Goal: Task Accomplishment & Management: Complete application form

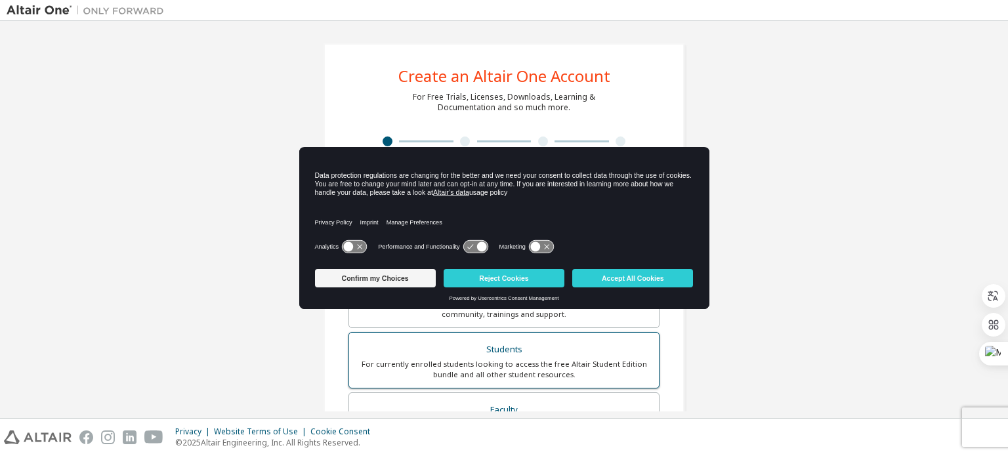
click at [488, 371] on div "For currently enrolled students looking to access the free Altair Student Editi…" at bounding box center [504, 369] width 294 height 21
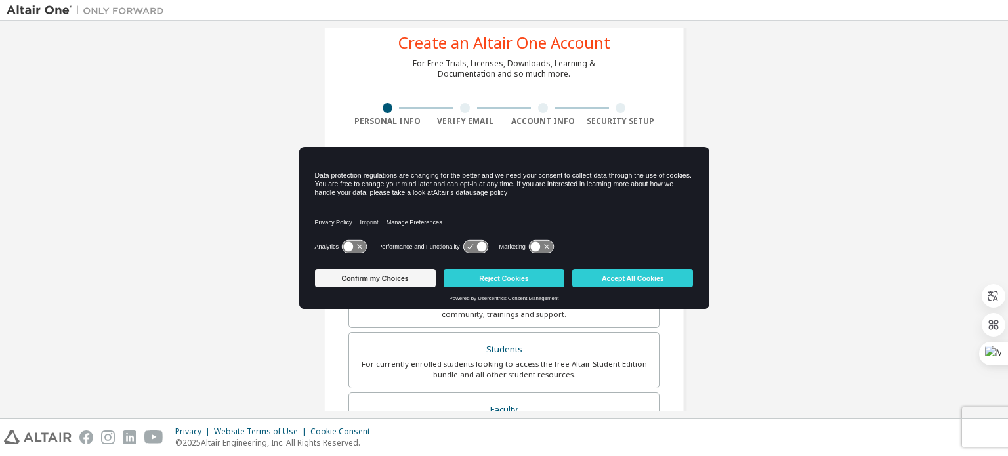
scroll to position [197, 0]
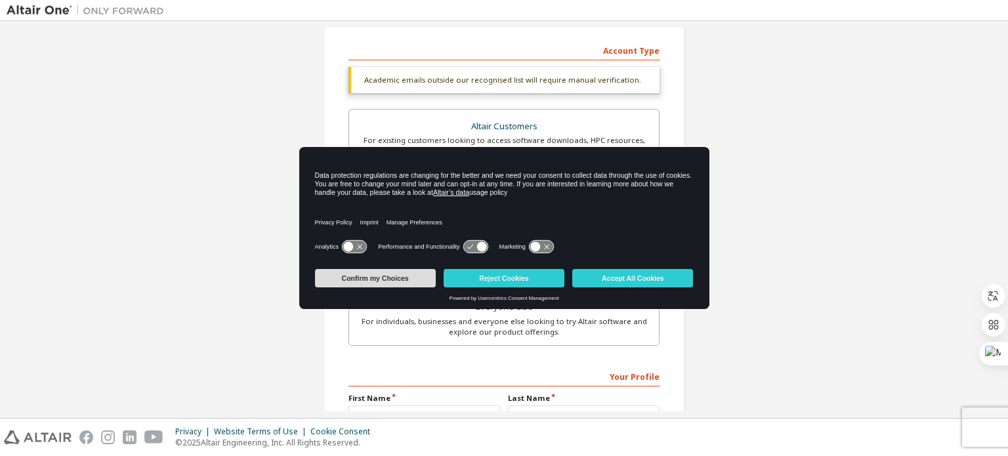
click at [399, 282] on button "Confirm my Choices" at bounding box center [375, 278] width 121 height 18
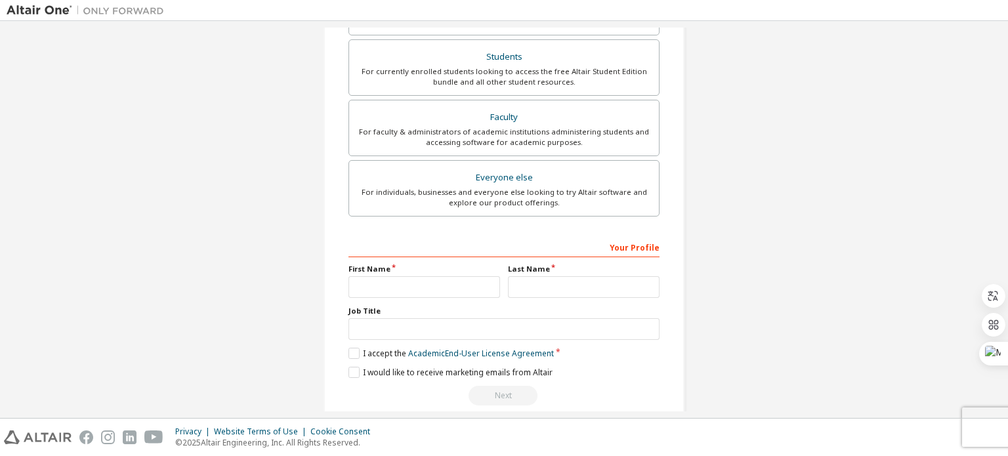
scroll to position [328, 0]
click at [434, 283] on input "text" at bounding box center [424, 285] width 152 height 22
type input "******"
click at [592, 285] on input "text" at bounding box center [584, 285] width 152 height 22
click at [402, 281] on input "******" at bounding box center [424, 285] width 152 height 22
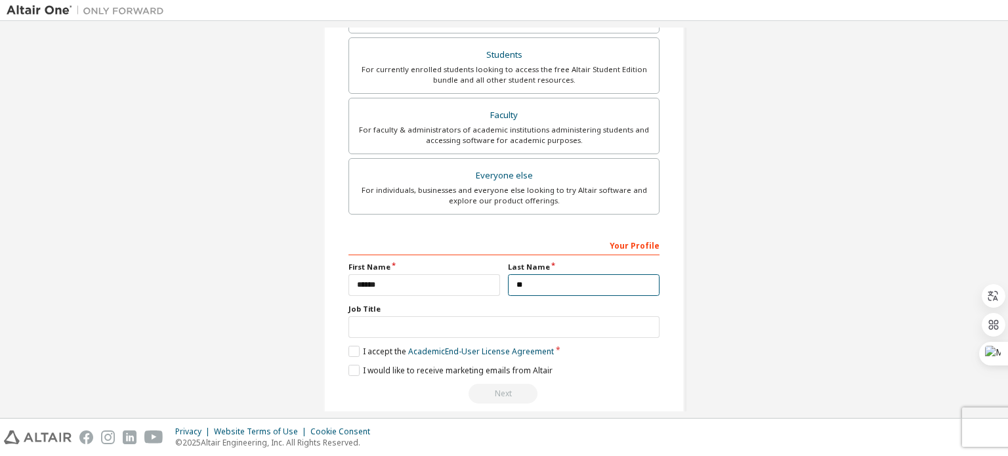
click at [546, 278] on input "**" at bounding box center [584, 285] width 152 height 22
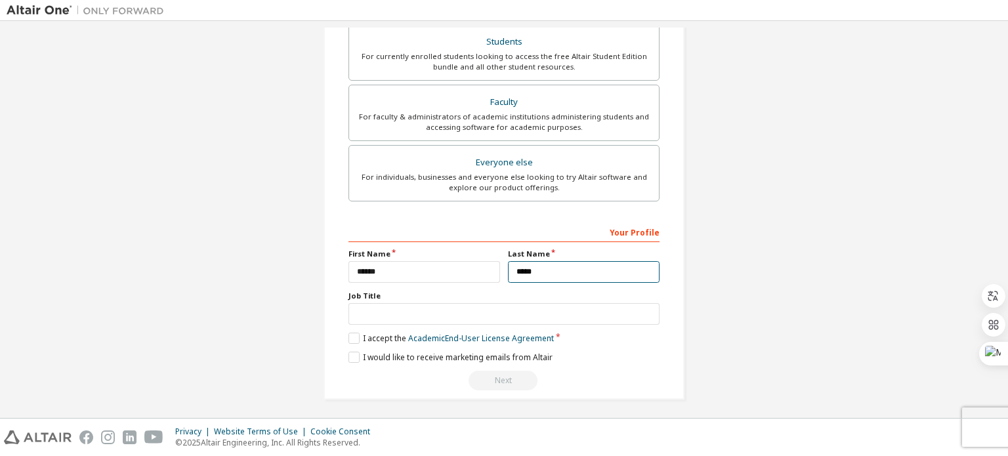
scroll to position [342, 0]
type input "*****"
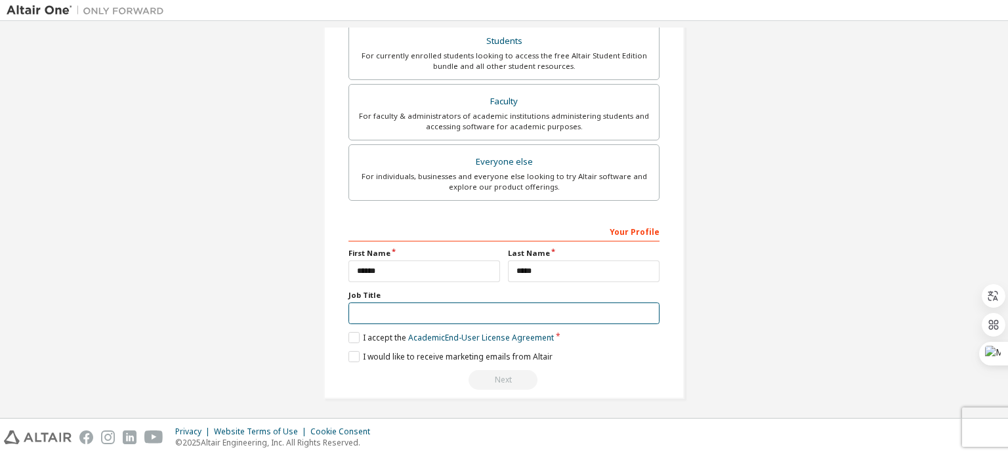
click at [391, 312] on input "text" at bounding box center [503, 314] width 311 height 22
type input "*******"
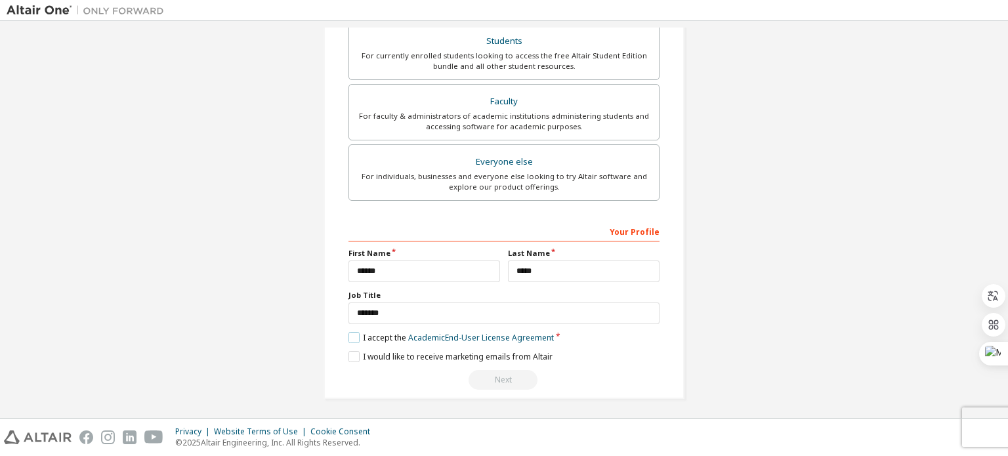
click at [352, 332] on label "I accept the Academic End-User License Agreement" at bounding box center [450, 337] width 205 height 11
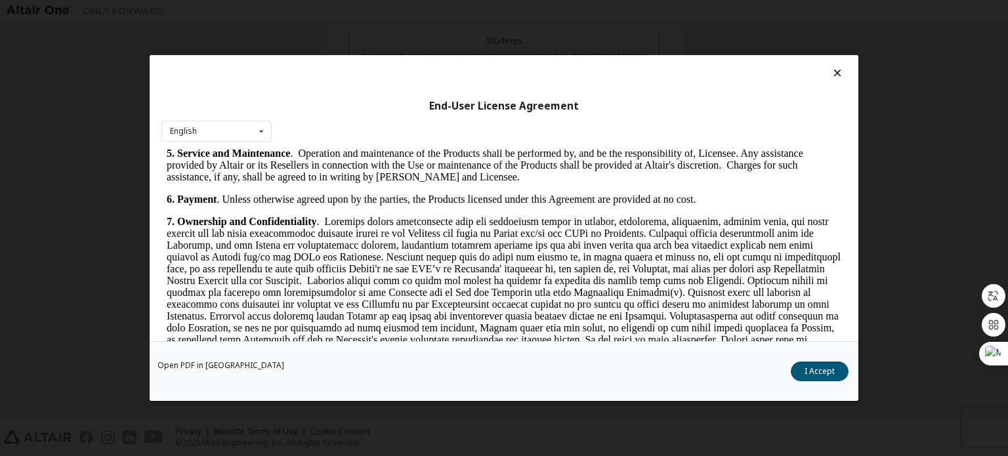
scroll to position [1181, 0]
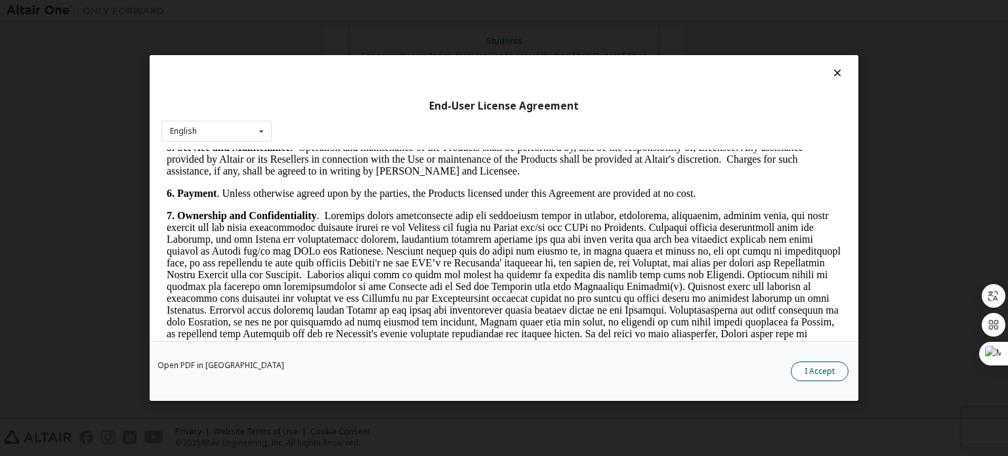
click at [807, 368] on button "I Accept" at bounding box center [820, 372] width 58 height 20
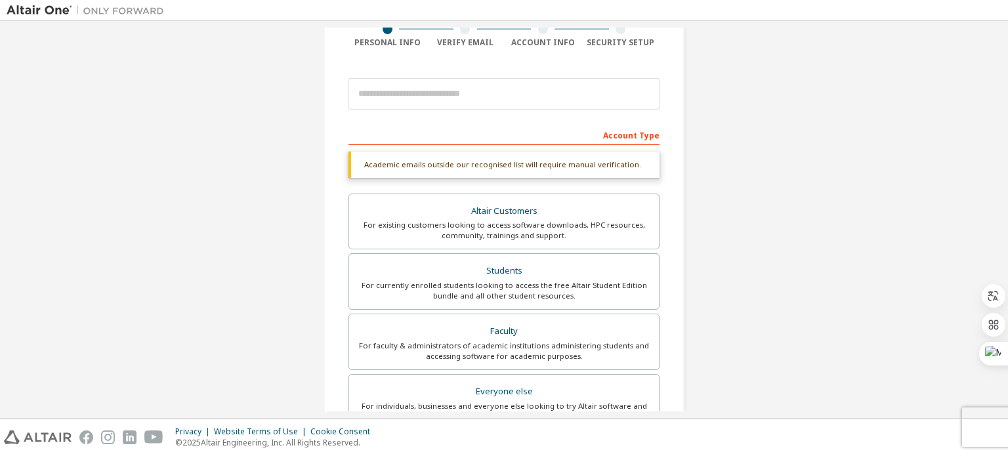
scroll to position [14, 0]
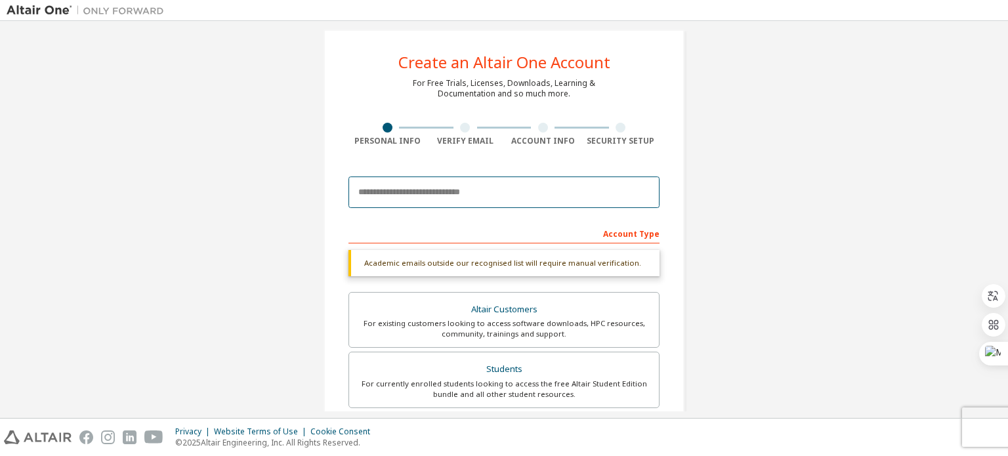
click at [470, 195] on input "email" at bounding box center [503, 192] width 311 height 31
type input "**********"
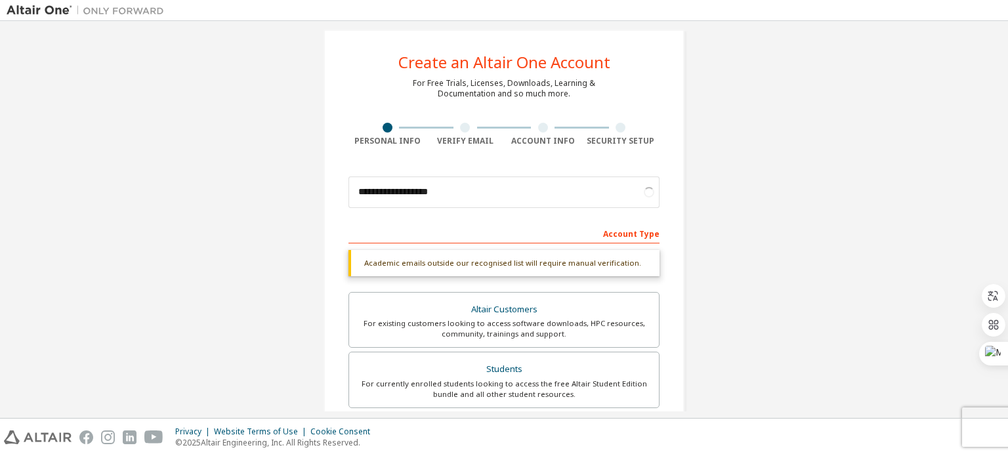
click at [461, 261] on div "Academic emails outside our recognised list will require manual verification." at bounding box center [503, 263] width 311 height 26
drag, startPoint x: 461, startPoint y: 261, endPoint x: 501, endPoint y: 268, distance: 40.7
click at [474, 265] on div "Academic emails outside our recognised list will require manual verification." at bounding box center [503, 263] width 311 height 26
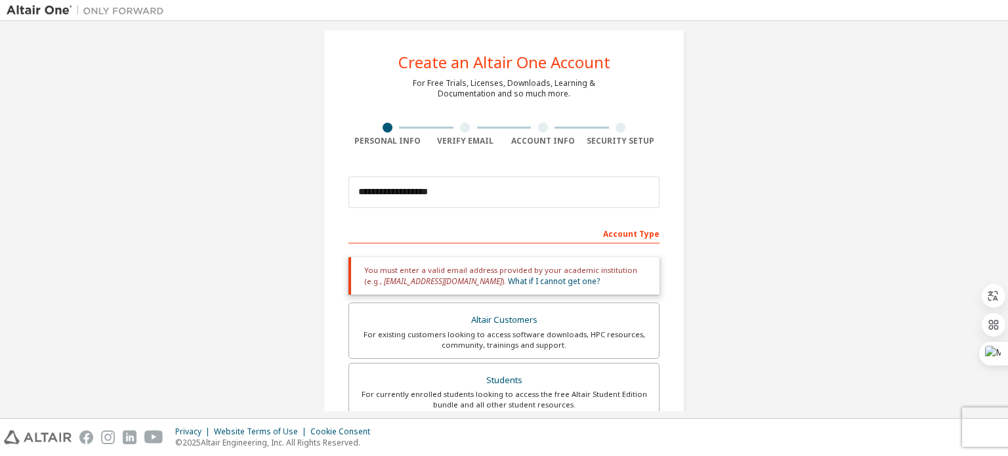
click at [566, 257] on div "You must enter a valid email address provided by your academic institution (e.g…" at bounding box center [503, 275] width 311 height 37
click at [508, 387] on div "Students" at bounding box center [504, 380] width 294 height 18
click at [505, 268] on div "You must enter a valid email address provided by your academic institution (e.g…" at bounding box center [503, 275] width 311 height 37
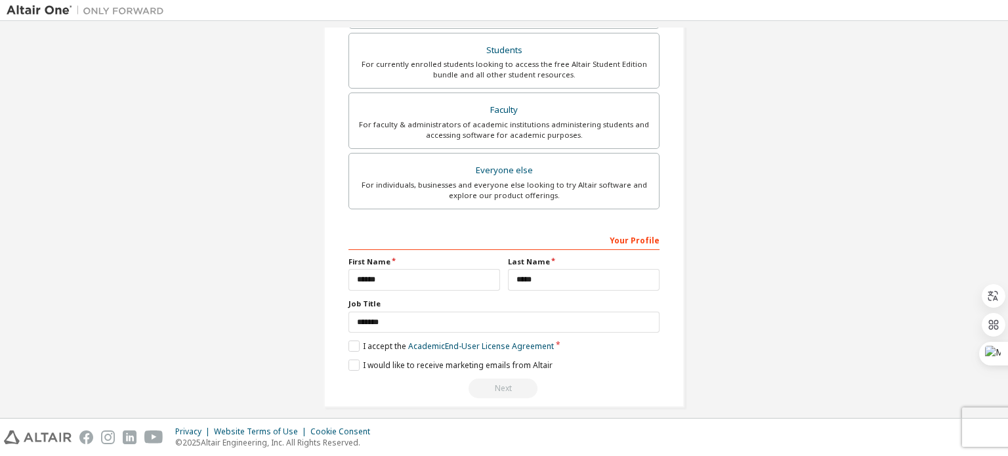
scroll to position [353, 0]
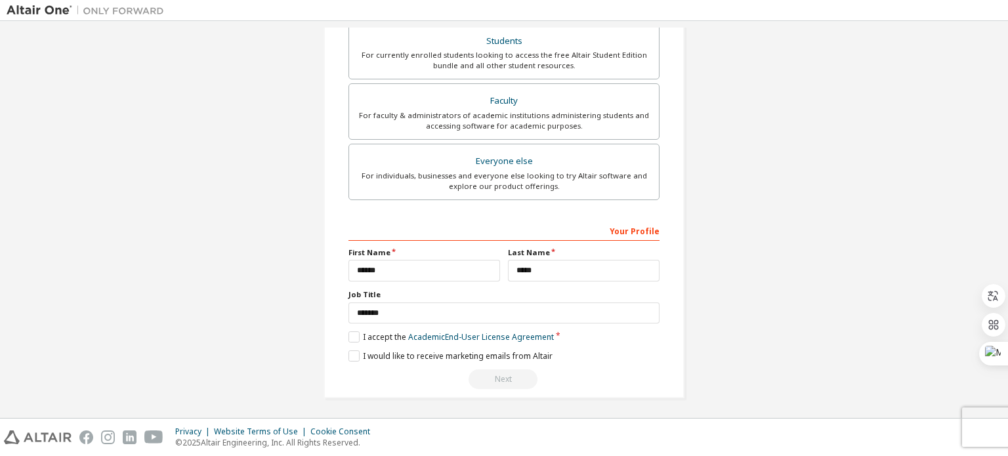
click at [496, 377] on div "Next" at bounding box center [503, 379] width 311 height 20
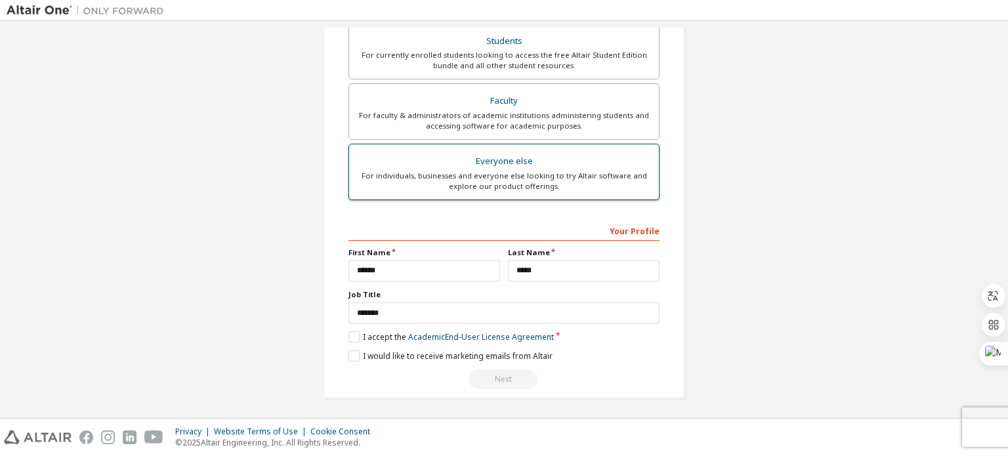
click at [510, 157] on div "Everyone else" at bounding box center [504, 161] width 294 height 18
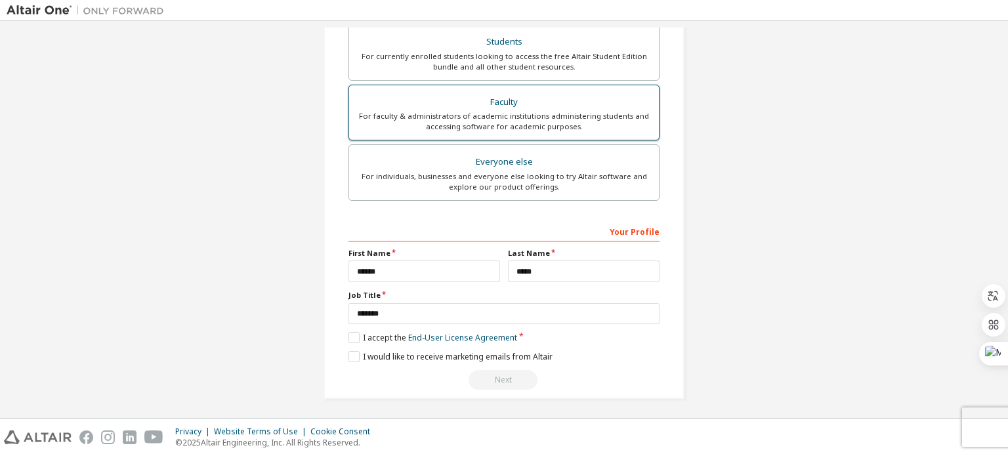
click at [521, 129] on div "For faculty & administrators of academic institutions administering students an…" at bounding box center [504, 121] width 294 height 21
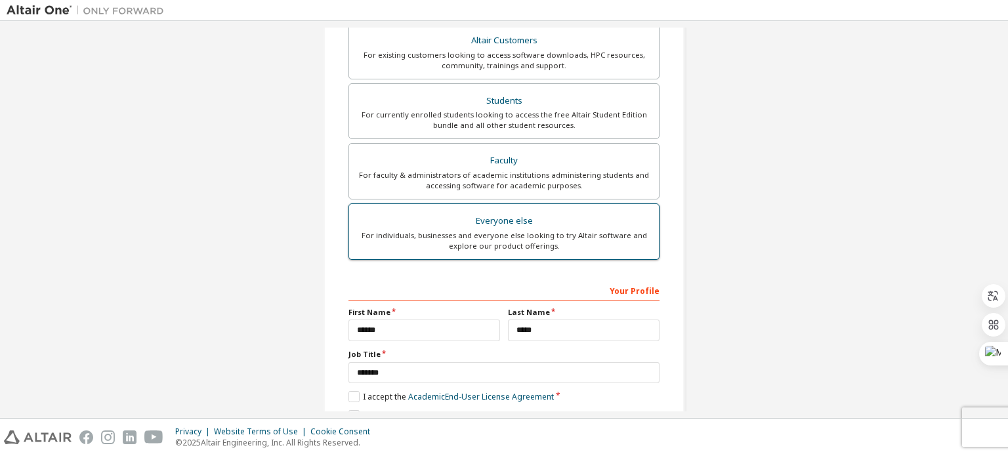
scroll to position [287, 0]
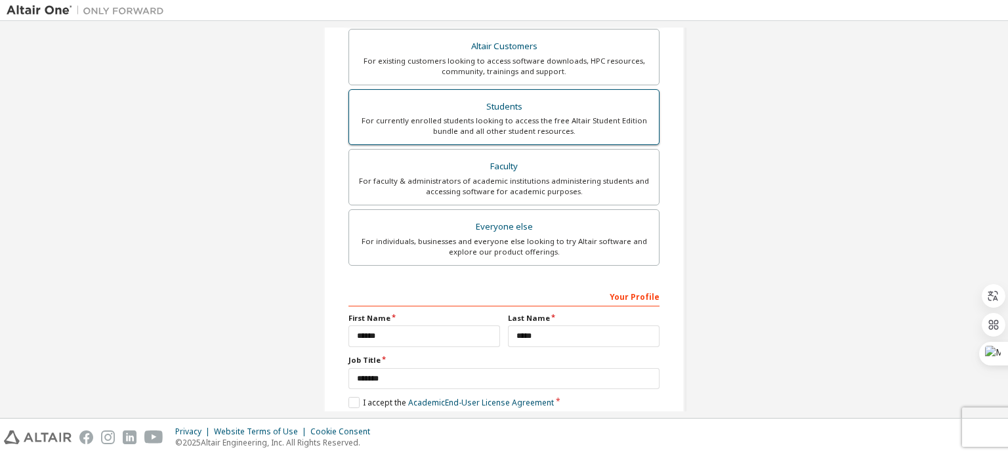
click at [520, 142] on label "Students For currently enrolled students looking to access the free Altair Stud…" at bounding box center [503, 117] width 311 height 56
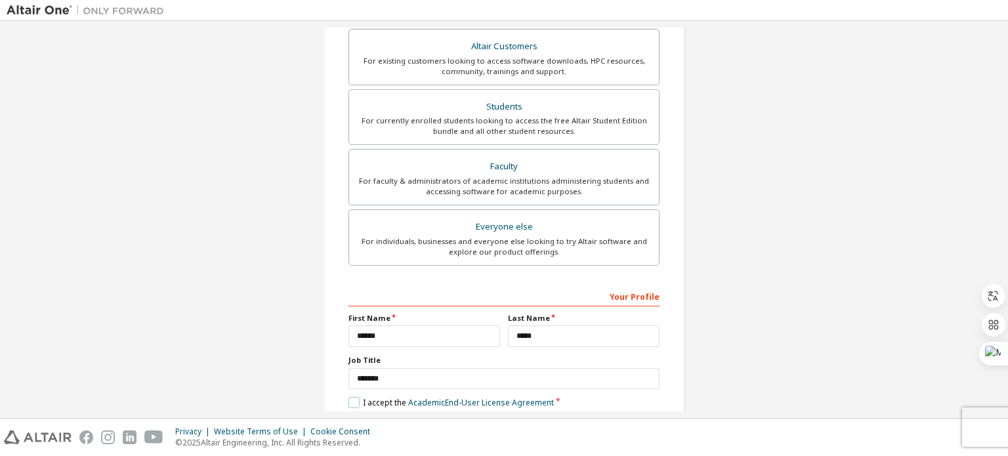
click at [352, 397] on label "I accept the Academic End-User License Agreement" at bounding box center [450, 402] width 205 height 11
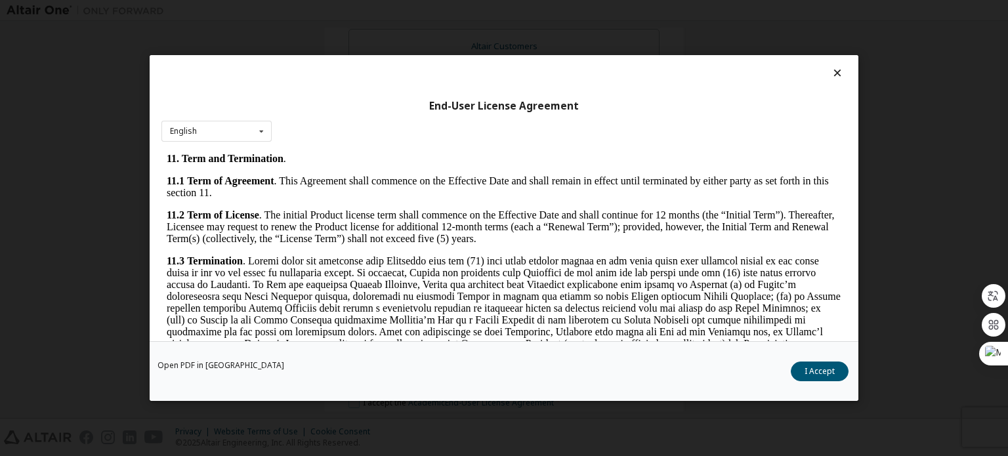
scroll to position [1969, 0]
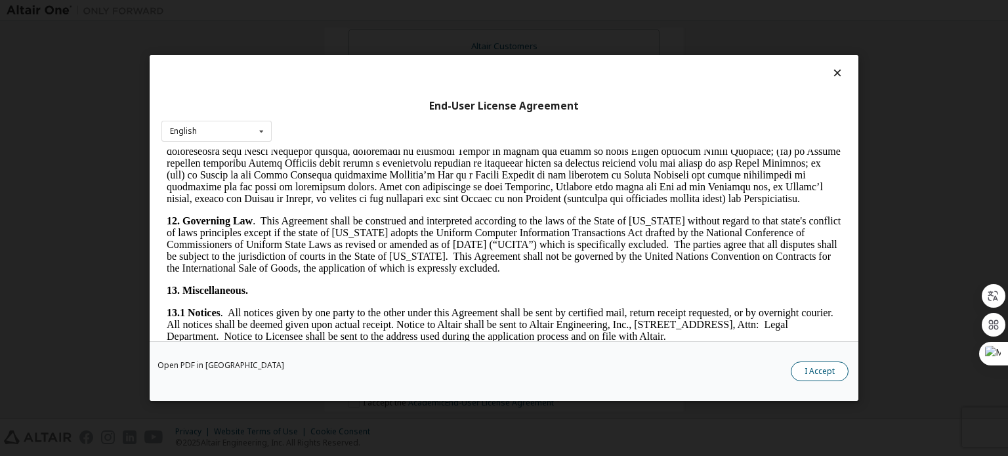
click at [804, 370] on button "I Accept" at bounding box center [820, 372] width 58 height 20
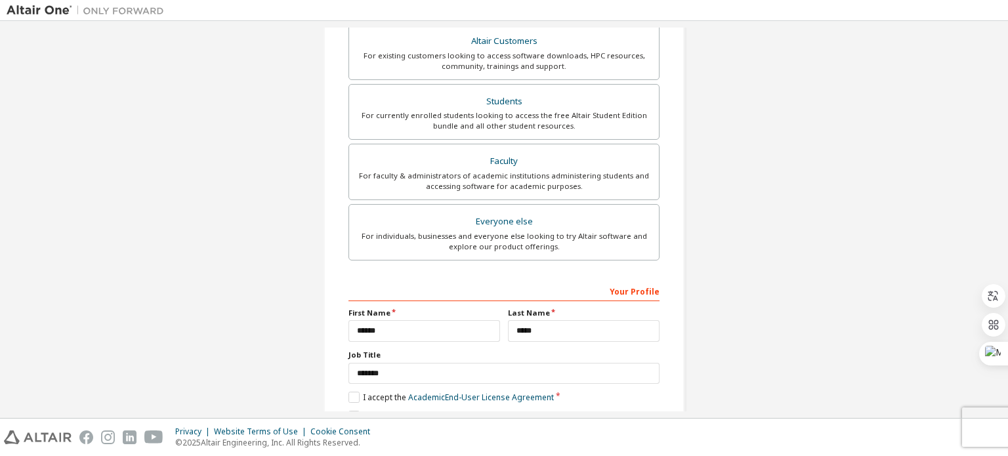
scroll to position [353, 0]
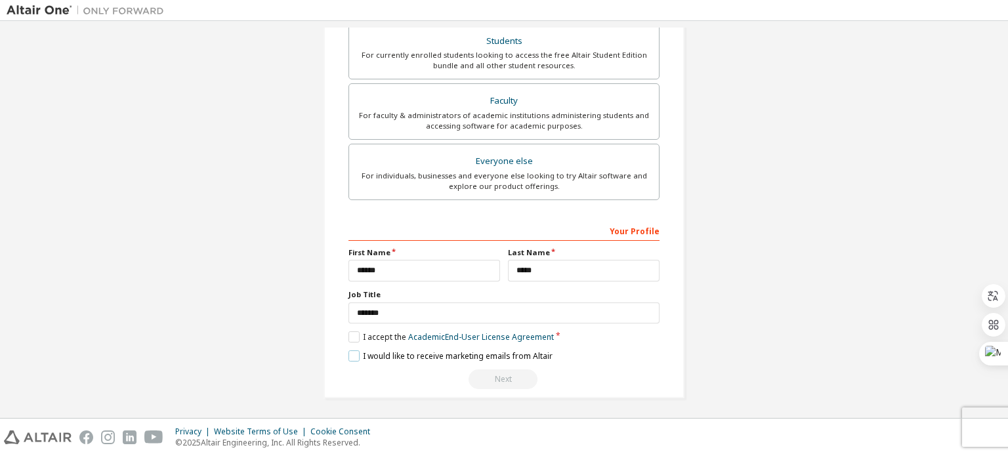
click at [351, 352] on label "I would like to receive marketing emails from Altair" at bounding box center [450, 355] width 204 height 11
click at [516, 380] on div "Next" at bounding box center [503, 379] width 311 height 20
click at [511, 375] on div "Next" at bounding box center [503, 379] width 311 height 20
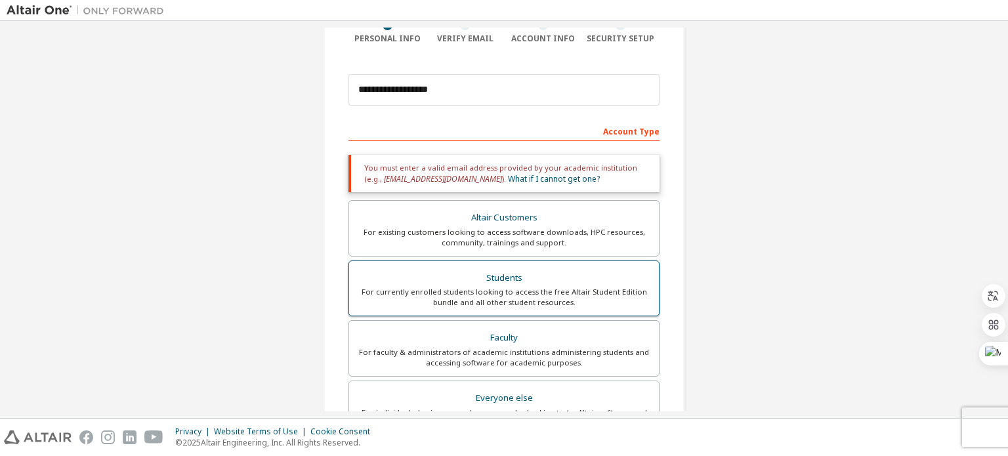
scroll to position [0, 0]
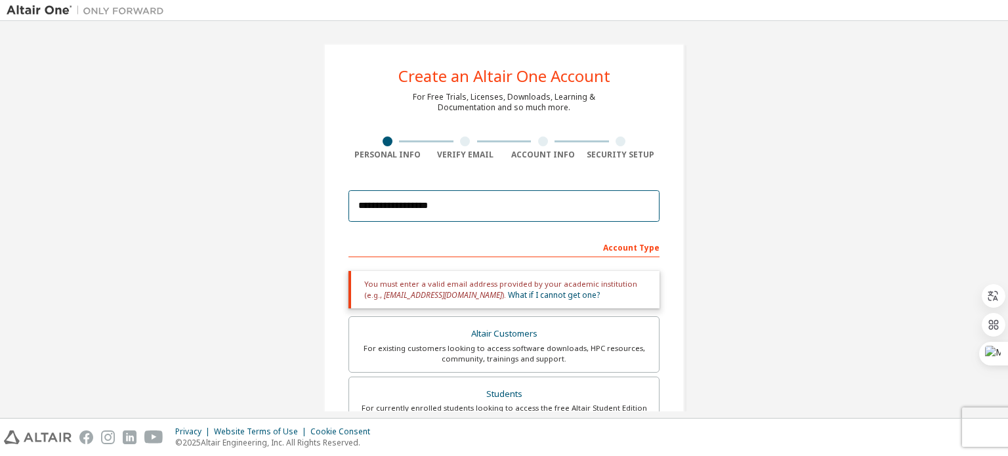
drag, startPoint x: 484, startPoint y: 215, endPoint x: 318, endPoint y: 232, distance: 166.9
click at [318, 232] on div "**********" at bounding box center [504, 398] width 392 height 740
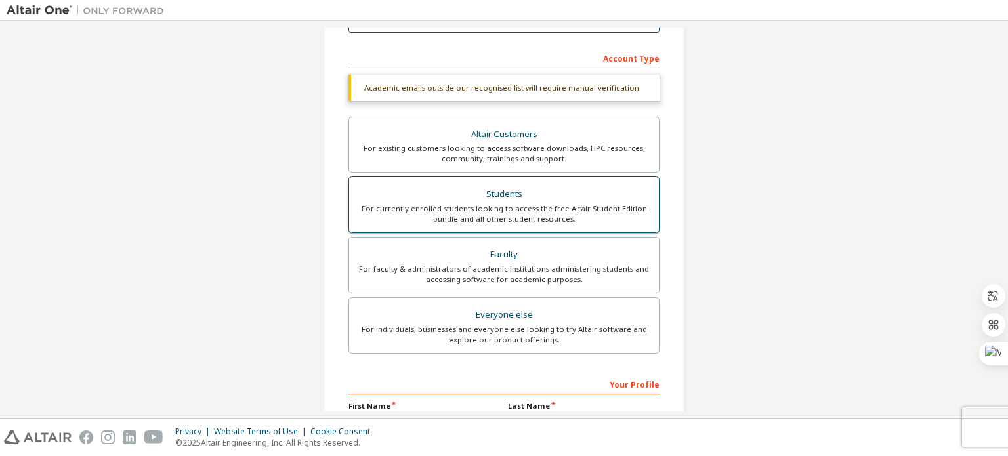
scroll to position [145, 0]
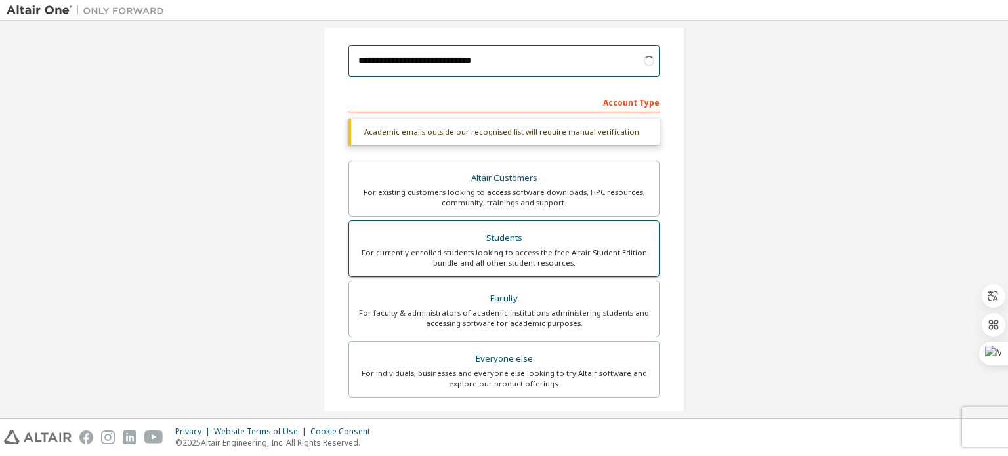
type input "**********"
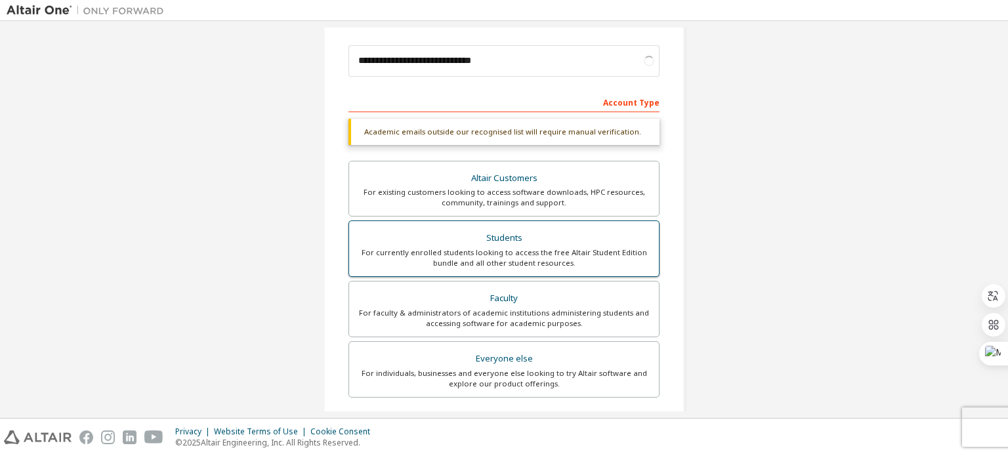
click at [457, 245] on div "Students" at bounding box center [504, 238] width 294 height 18
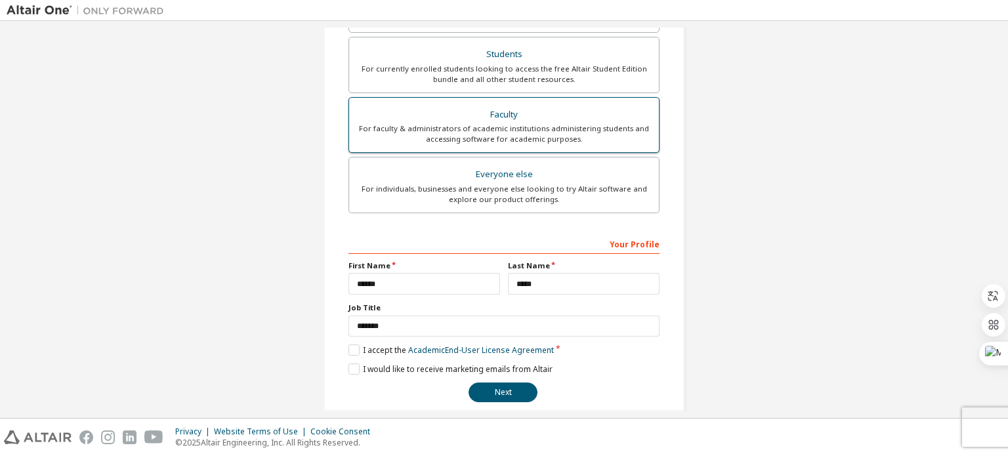
scroll to position [308, 0]
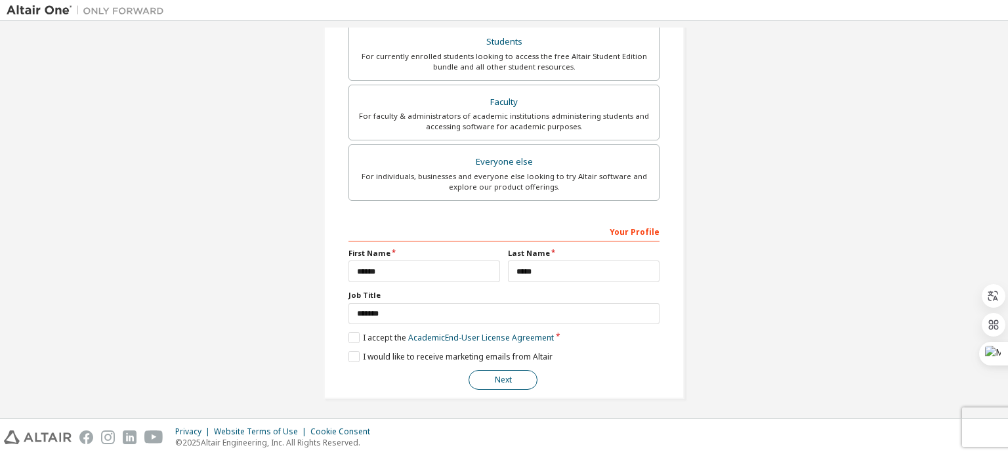
click at [504, 380] on button "Next" at bounding box center [503, 380] width 69 height 20
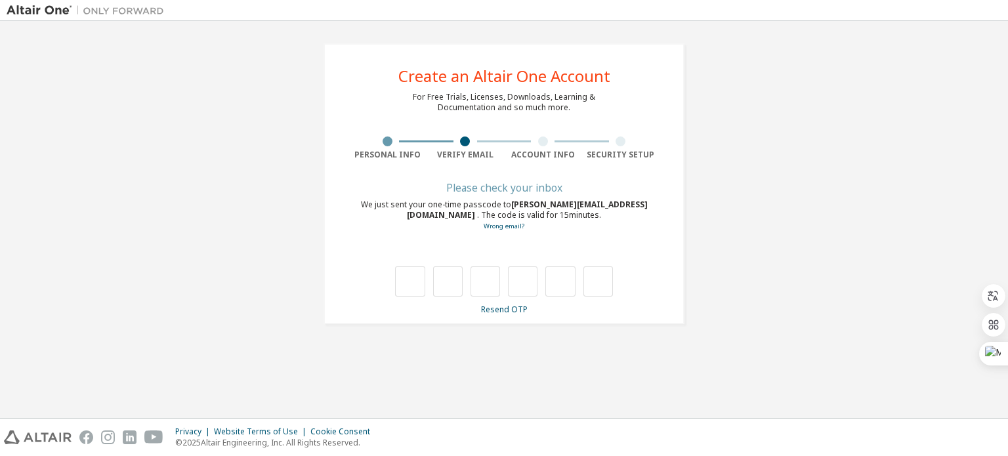
type input "*"
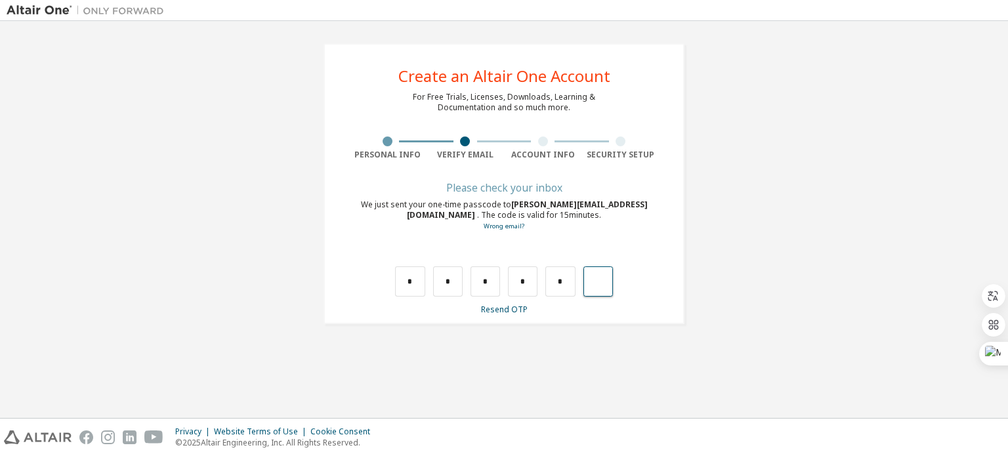
type input "*"
